Goal: Find specific page/section: Find specific page/section

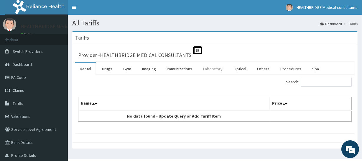
click at [215, 66] on link "Laboratory" at bounding box center [213, 69] width 29 height 12
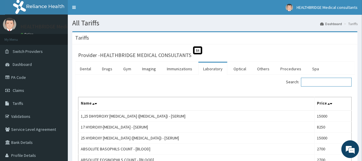
click at [314, 85] on input "Search:" at bounding box center [326, 82] width 51 height 9
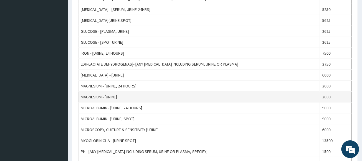
scroll to position [322, 0]
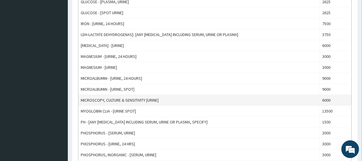
type input "URINE"
drag, startPoint x: 81, startPoint y: 100, endPoint x: 160, endPoint y: 99, distance: 78.5
click at [160, 99] on td "MICROSCOPY, CULTURE & SENSITIVITY [URINE]" at bounding box center [199, 100] width 242 height 11
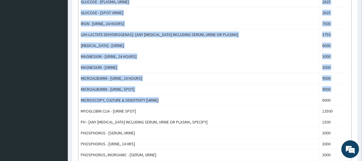
drag, startPoint x: 162, startPoint y: 98, endPoint x: 76, endPoint y: 94, distance: 86.5
click at [73, 94] on div "Provider - HEALTHBRIDGE MEDICAL CONSULTANTS St Dental Drugs Gym Imaging Immuniz…" at bounding box center [215, 46] width 286 height 647
click at [83, 97] on td "MICROSCOPY, CULTURE & SENSITIVITY [URINE]" at bounding box center [199, 100] width 242 height 11
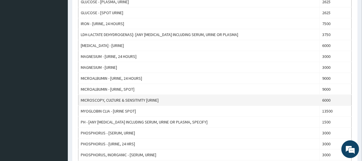
click at [81, 98] on td "MICROSCOPY, CULTURE & SENSITIVITY [URINE]" at bounding box center [199, 100] width 242 height 11
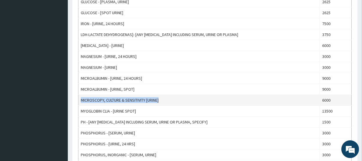
drag, startPoint x: 81, startPoint y: 98, endPoint x: 161, endPoint y: 99, distance: 80.8
click at [161, 99] on td "MICROSCOPY, CULTURE & SENSITIVITY [URINE]" at bounding box center [199, 100] width 242 height 11
copy td "MICROSCOPY, CULTURE & SENSITIVITY [URINE]"
